Goal: Task Accomplishment & Management: Manage account settings

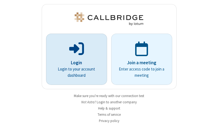
click at [74, 63] on p "Login" at bounding box center [77, 63] width 46 height 7
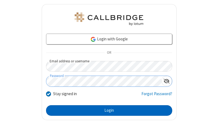
click at [107, 111] on button "Login" at bounding box center [109, 111] width 126 height 11
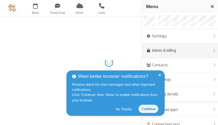
click at [178, 51] on link "Admin & billing" at bounding box center [180, 51] width 76 height 15
